Goal: Information Seeking & Learning: Learn about a topic

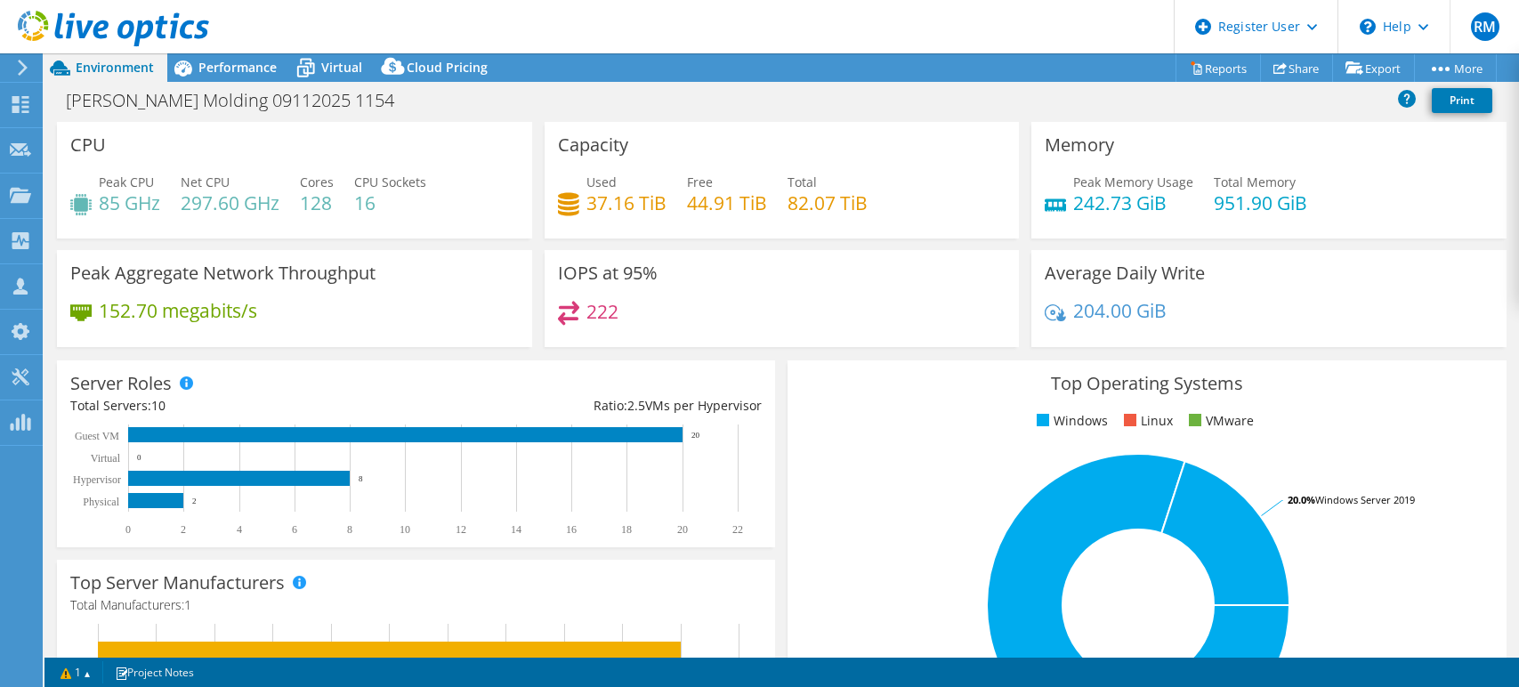
select select "USD"
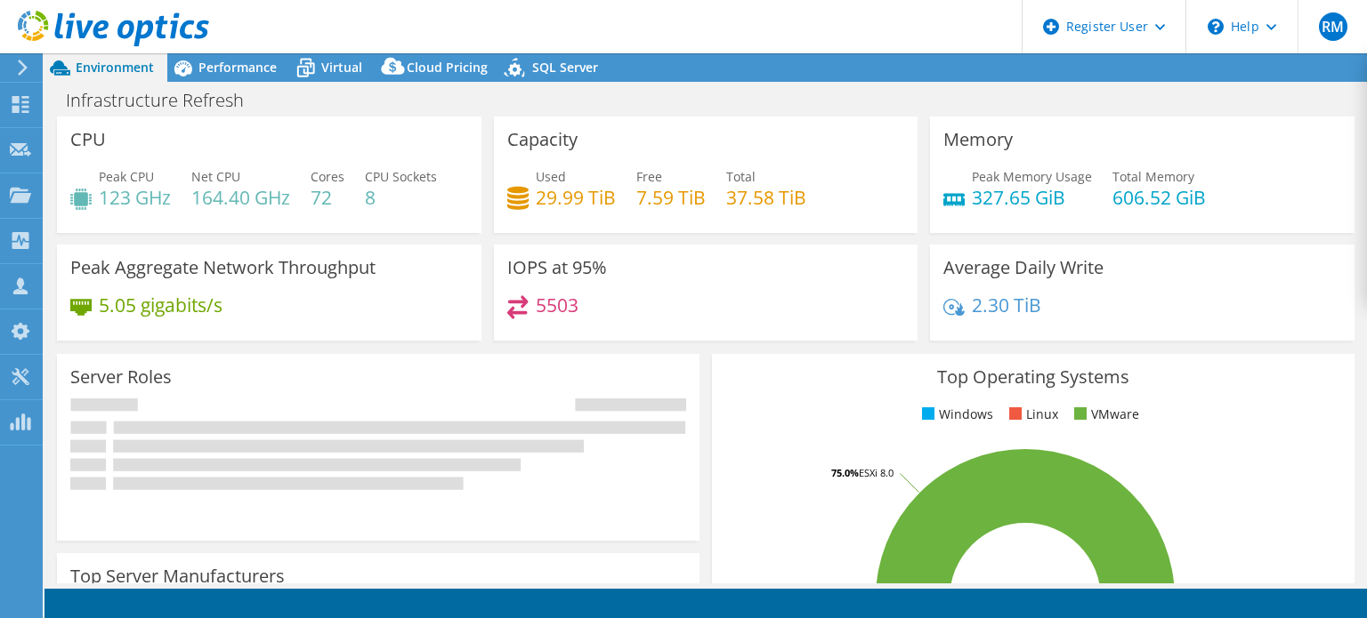
select select "USD"
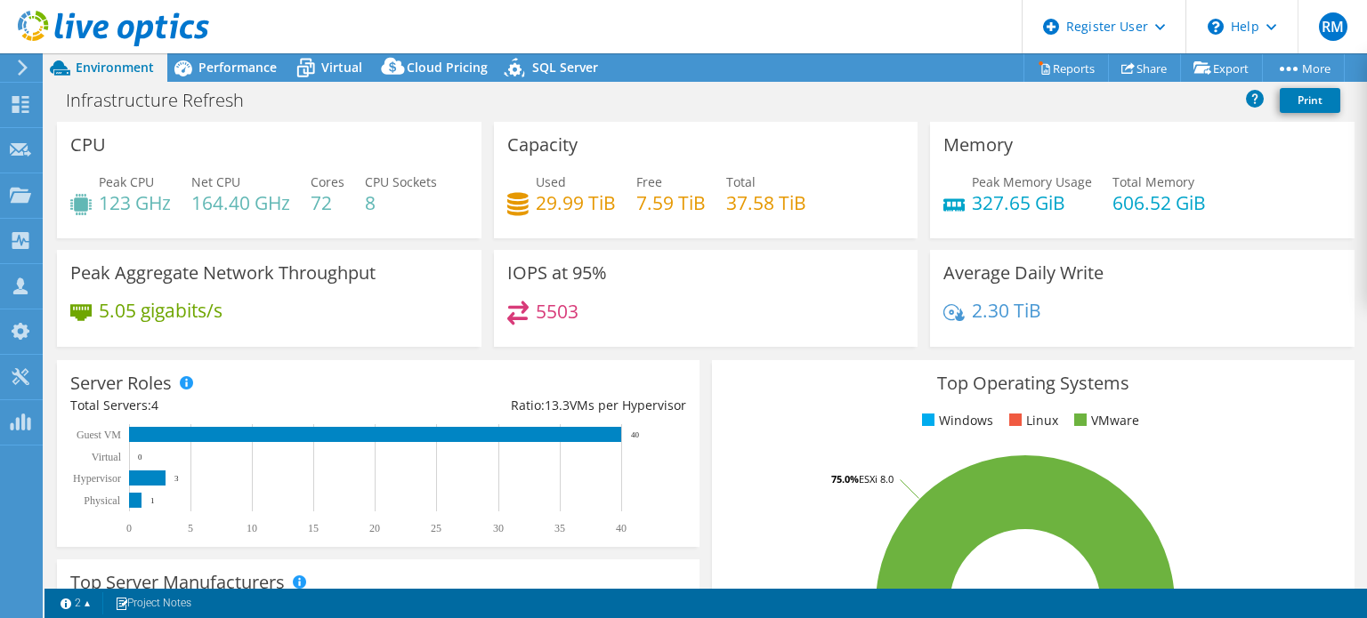
click at [823, 15] on header "RM Dell User Ryann Mannan Ryann.Mannan@dell.com Dell My Profile Log Out \n Help…" at bounding box center [683, 26] width 1367 height 53
drag, startPoint x: 823, startPoint y: 15, endPoint x: 657, endPoint y: 35, distance: 167.5
drag, startPoint x: 657, startPoint y: 35, endPoint x: 560, endPoint y: 18, distance: 98.5
click at [560, 18] on header "RM Dell User Ryann Mannan Ryann.Mannan@dell.com Dell My Profile Log Out \n Help…" at bounding box center [683, 26] width 1367 height 53
click at [723, 350] on div "IOPS at 95% 5503" at bounding box center [706, 304] width 437 height 109
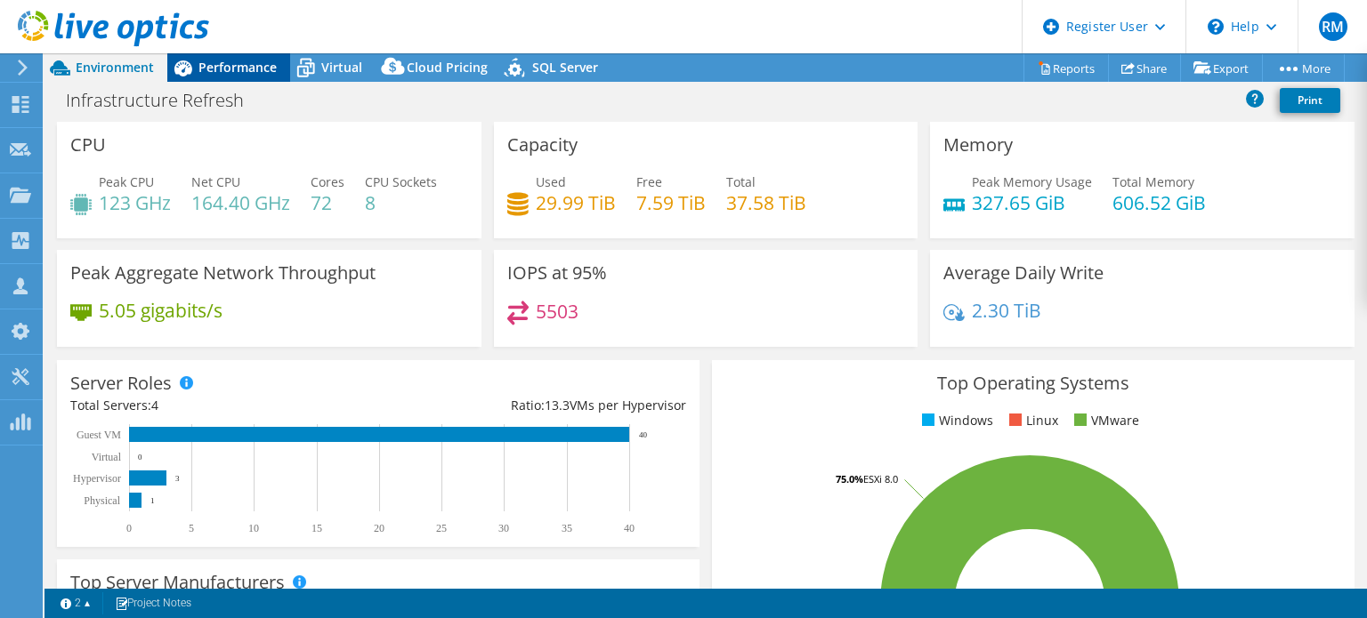
click at [276, 77] on div "Performance" at bounding box center [228, 67] width 123 height 28
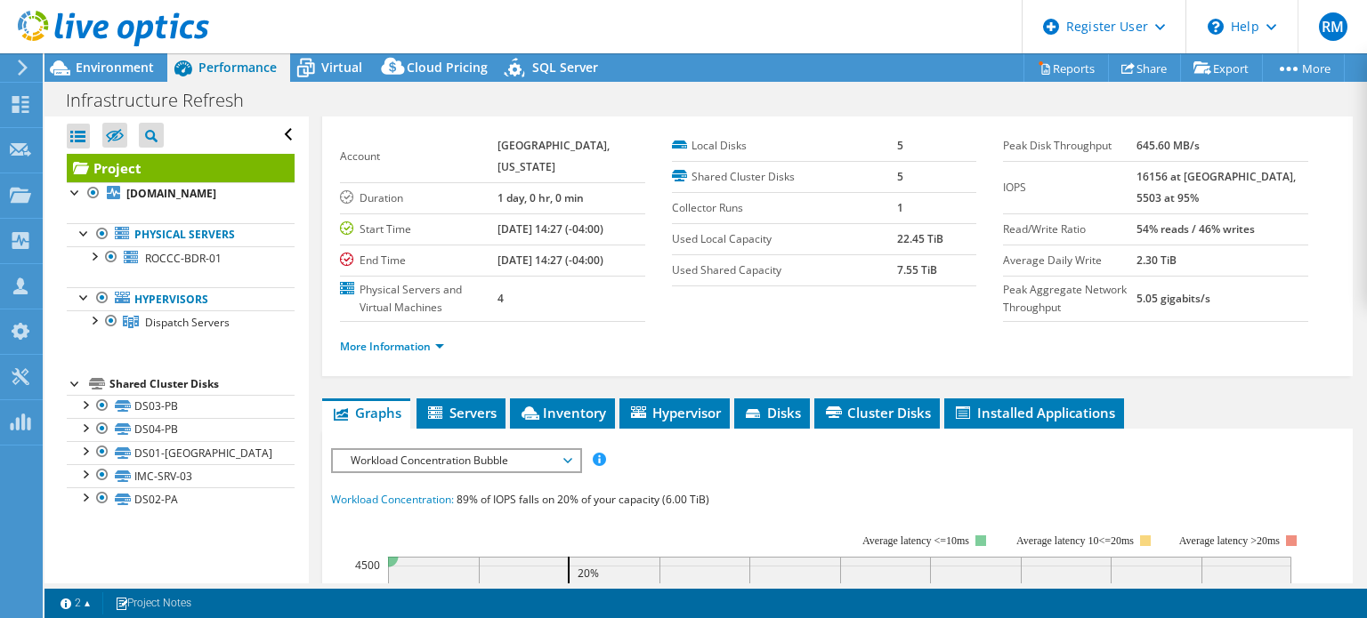
scroll to position [71, 0]
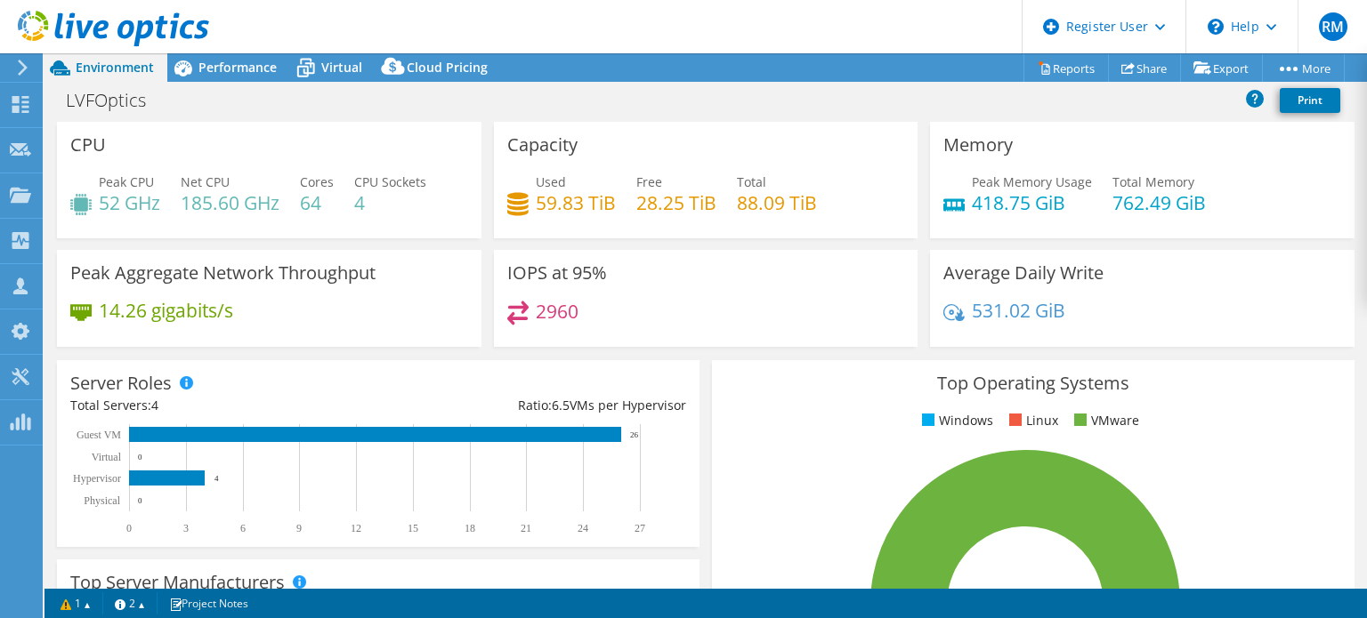
drag, startPoint x: 687, startPoint y: 96, endPoint x: 626, endPoint y: 89, distance: 60.9
click at [626, 89] on div "LVFOptics Print" at bounding box center [705, 100] width 1322 height 33
click at [235, 72] on span "Performance" at bounding box center [237, 67] width 78 height 17
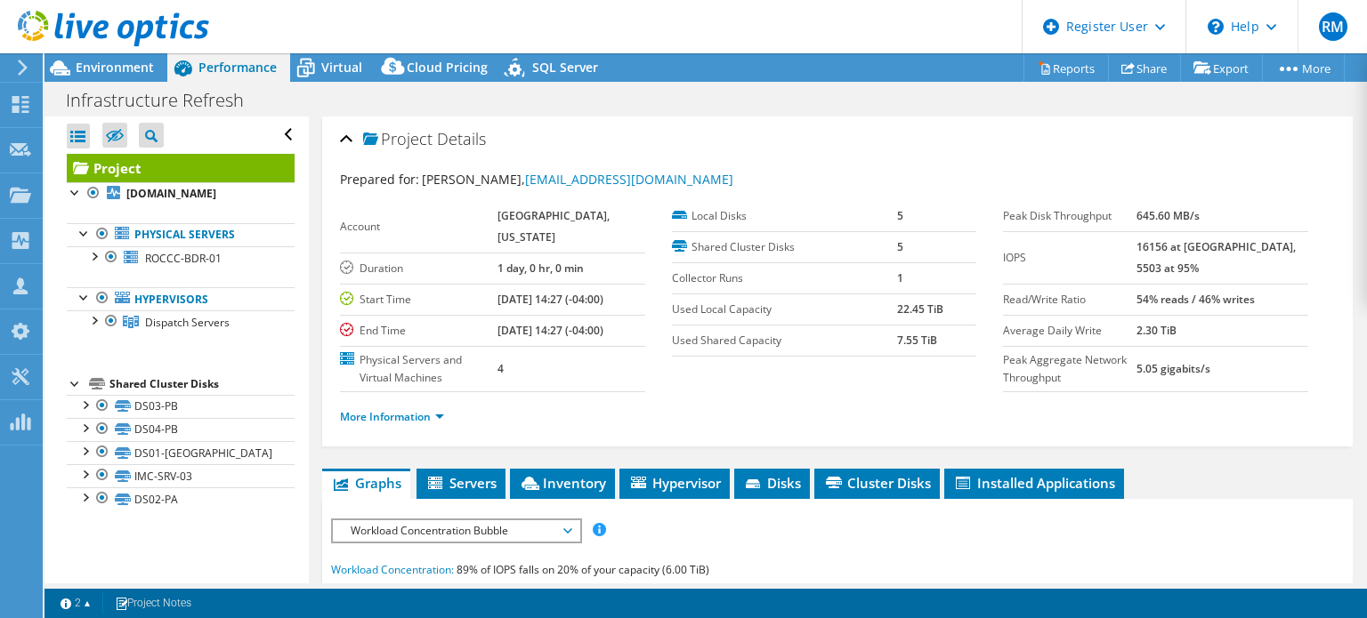
select select "USD"
